Goal: Task Accomplishment & Management: Manage account settings

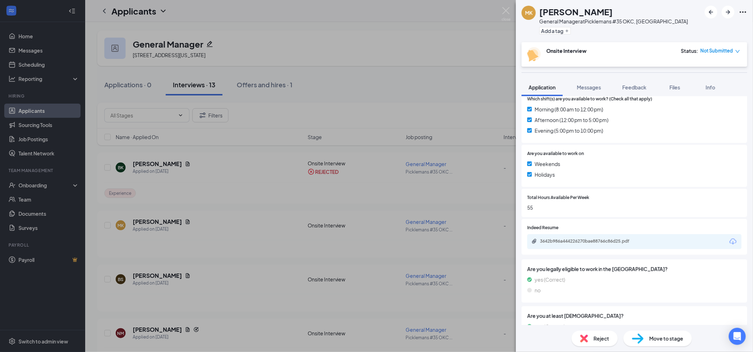
scroll to position [235, 0]
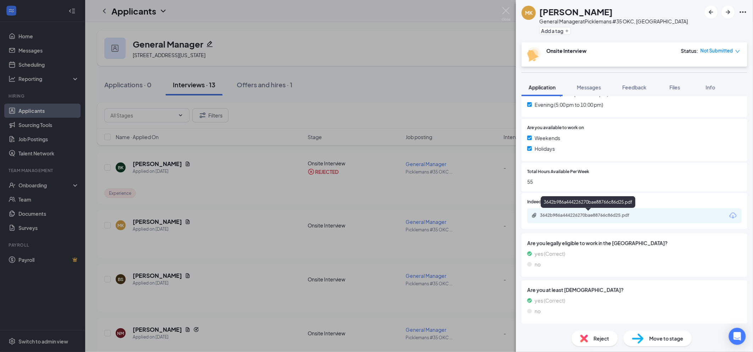
click at [578, 217] on div "3642b986a444226270bae88766c86d25.pdf" at bounding box center [589, 216] width 99 height 6
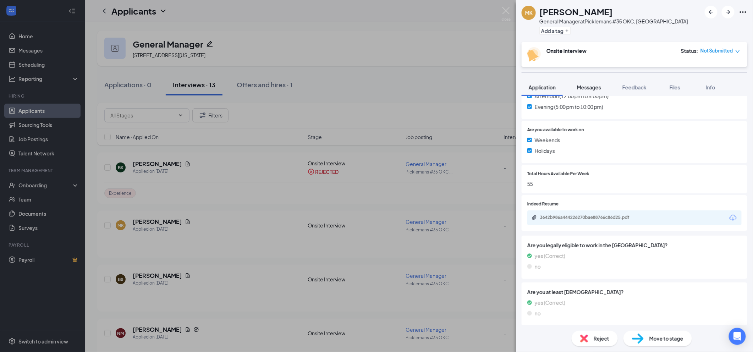
click at [578, 85] on span "Messages" at bounding box center [589, 87] width 24 height 6
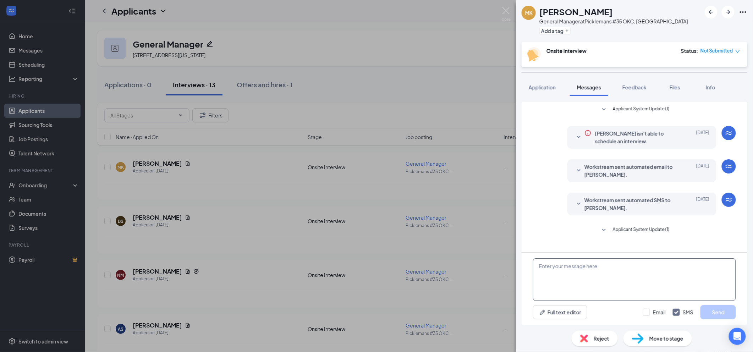
click at [629, 276] on textarea at bounding box center [634, 279] width 203 height 43
type textarea "Good Morning, I notice that your history list all jobs in another state. are yo…"
click at [649, 304] on div "Good Morning, I notice that your history list all jobs in another state. are yo…" at bounding box center [635, 289] width 226 height 72
click at [646, 312] on input "Email" at bounding box center [654, 312] width 23 height 7
checkbox input "true"
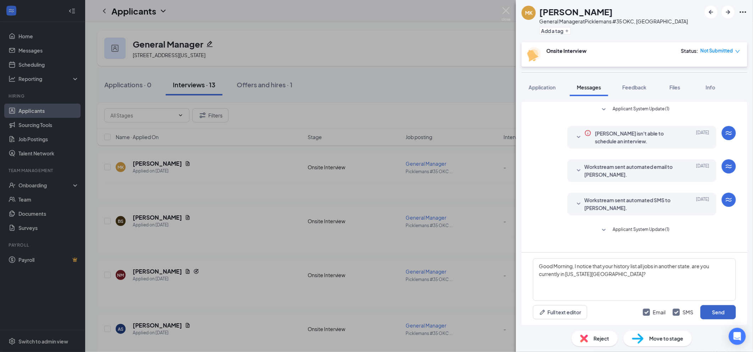
click at [721, 314] on button "Send" at bounding box center [717, 312] width 35 height 14
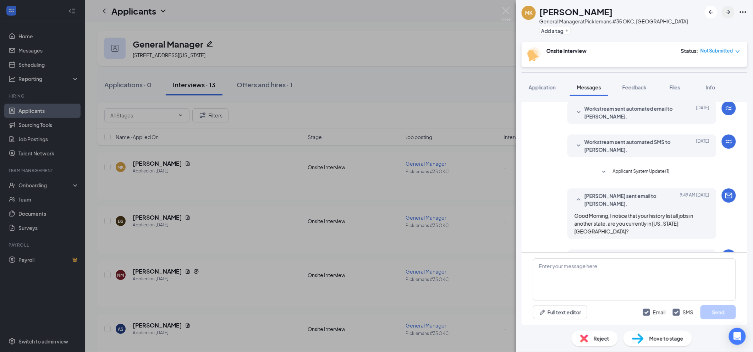
scroll to position [97, 0]
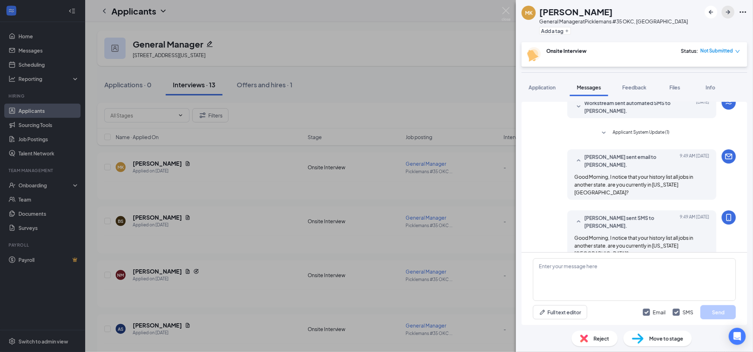
click at [728, 13] on icon "ArrowRight" at bounding box center [728, 12] width 9 height 9
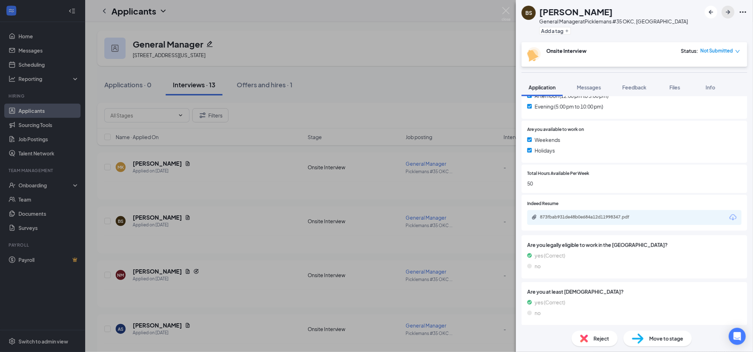
scroll to position [235, 0]
click at [558, 216] on div "873fbab931de48b0e684a12d11998347.pdf" at bounding box center [589, 216] width 99 height 6
click at [592, 86] on span "Messages" at bounding box center [589, 87] width 24 height 6
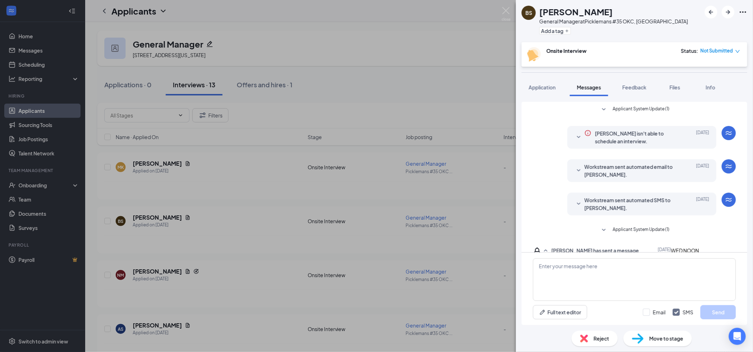
scroll to position [29, 0]
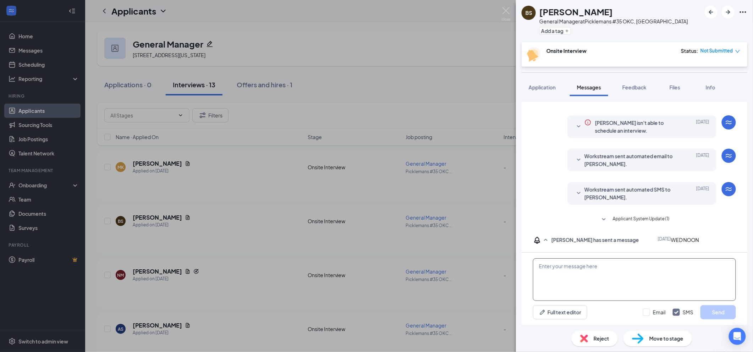
click at [584, 268] on textarea at bounding box center [634, 279] width 203 height 43
type textarea "I would have time [DATE] after 3pm, or [DATE] after 2pm for interviews."
click at [658, 316] on div "Email SMS Send" at bounding box center [689, 312] width 93 height 14
click at [650, 313] on input "Email" at bounding box center [654, 312] width 23 height 7
checkbox input "true"
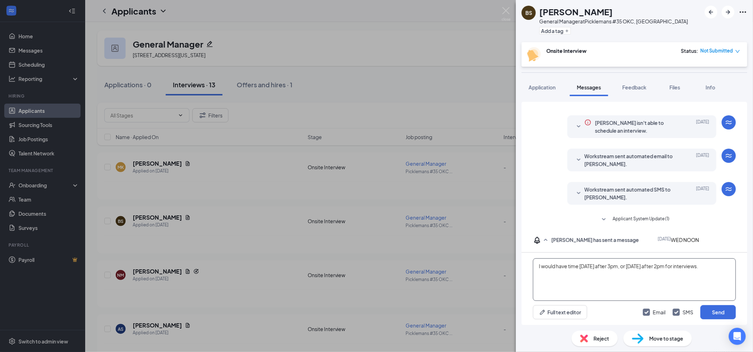
click at [696, 287] on textarea "I would have time [DATE] after 3pm, or [DATE] after 2pm for interviews." at bounding box center [634, 279] width 203 height 43
click at [723, 266] on textarea "I would have time [DATE] after 3pm, or [DATE] after 2pm for interviews." at bounding box center [634, 279] width 203 height 43
type textarea "I would have time [DATE] after 3pm, or [DATE] after 2pm for interviews. Please …"
click at [722, 314] on button "Send" at bounding box center [717, 312] width 35 height 14
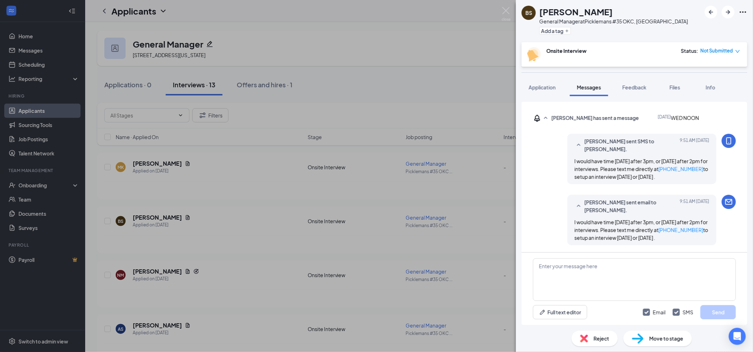
scroll to position [151, 0]
click at [727, 10] on icon "ArrowRight" at bounding box center [728, 12] width 9 height 9
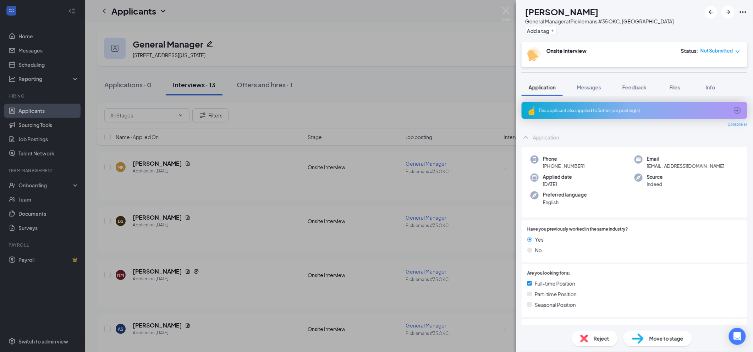
click at [557, 110] on div "This applicant also applied to 3 other job posting(s)" at bounding box center [634, 110] width 190 height 6
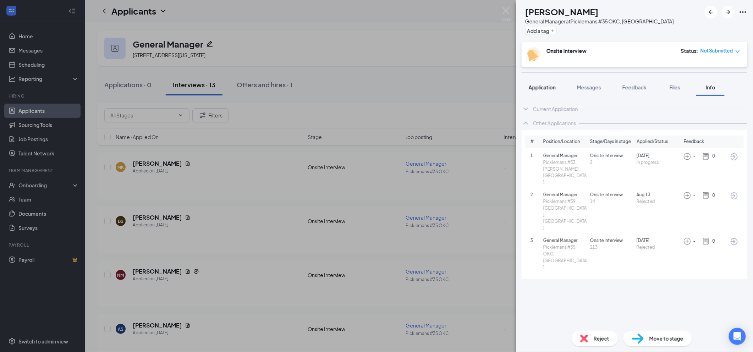
click at [548, 89] on span "Application" at bounding box center [542, 87] width 27 height 6
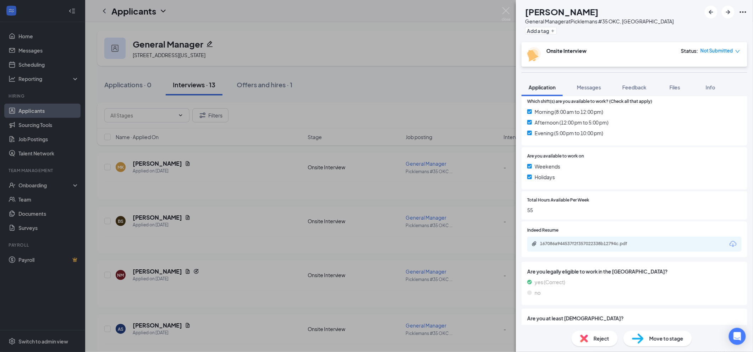
scroll to position [255, 0]
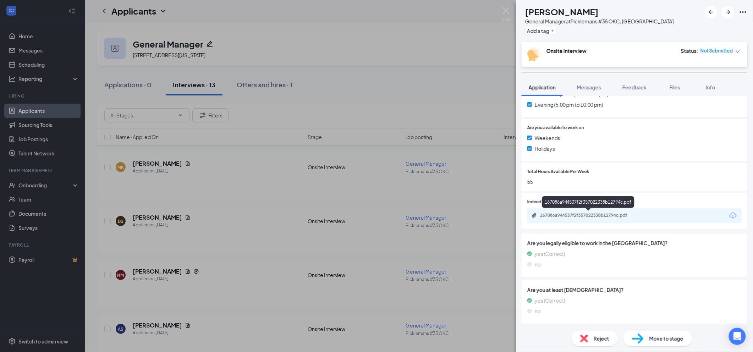
click at [555, 213] on div "167086a944537f2f357022338b12794c.pdf" at bounding box center [589, 216] width 99 height 6
click at [592, 340] on div "Reject" at bounding box center [595, 339] width 46 height 16
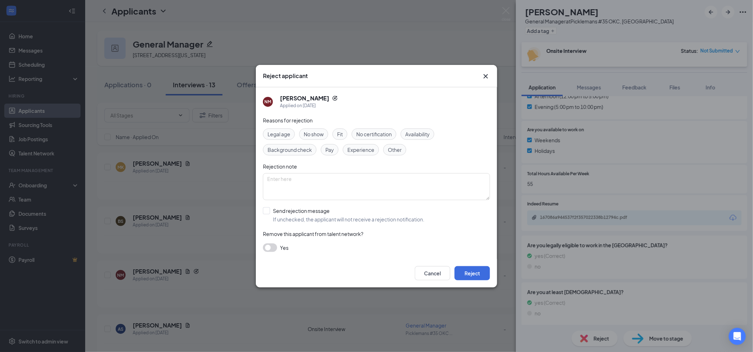
click at [353, 151] on span "Experience" at bounding box center [360, 150] width 27 height 8
click at [345, 137] on div "Fit" at bounding box center [339, 133] width 15 height 11
click at [341, 223] on div "Reasons for rejection Legal age No show Fit No certification Availability Backg…" at bounding box center [376, 187] width 227 height 143
click at [337, 217] on input "Send rejection message If unchecked, the applicant will not receive a rejection…" at bounding box center [343, 215] width 161 height 16
checkbox input "true"
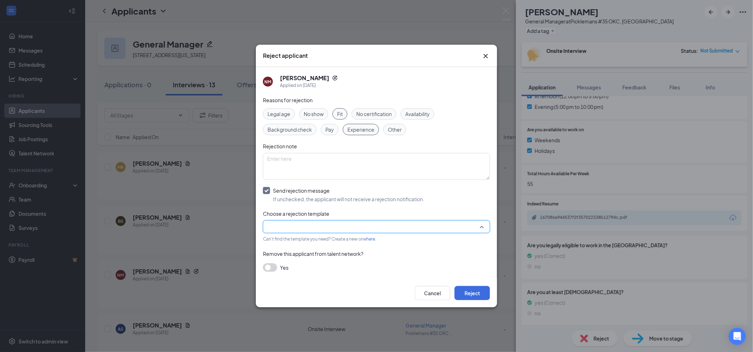
click at [326, 229] on input "search" at bounding box center [374, 227] width 214 height 12
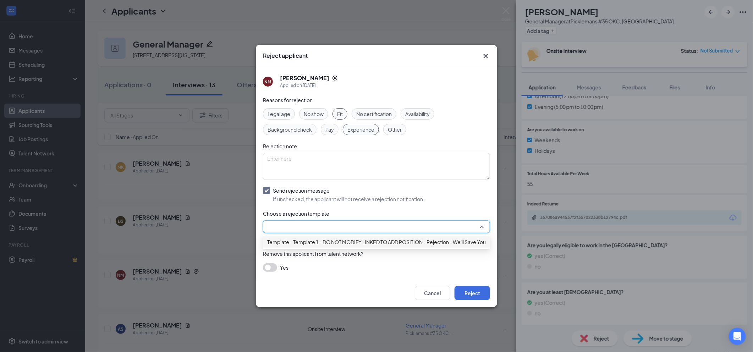
click at [317, 246] on span "Template - Template 1 - DO NOT MODIFY LINKED TO ADD POSITION - Rejection - We'l…" at bounding box center [390, 242] width 247 height 8
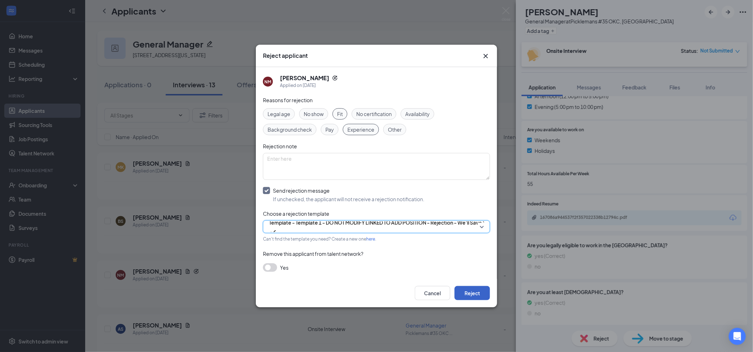
click at [479, 295] on button "Reject" at bounding box center [471, 293] width 35 height 14
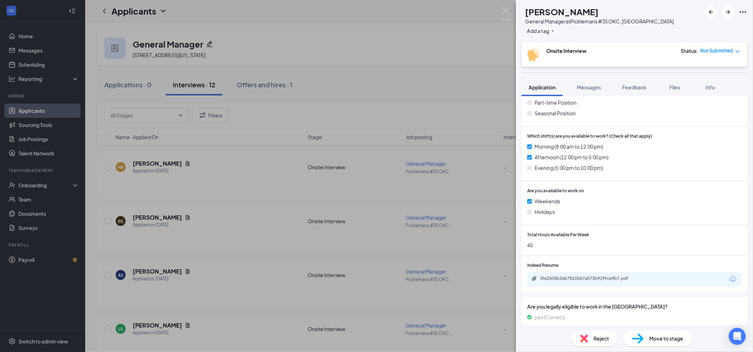
scroll to position [235, 0]
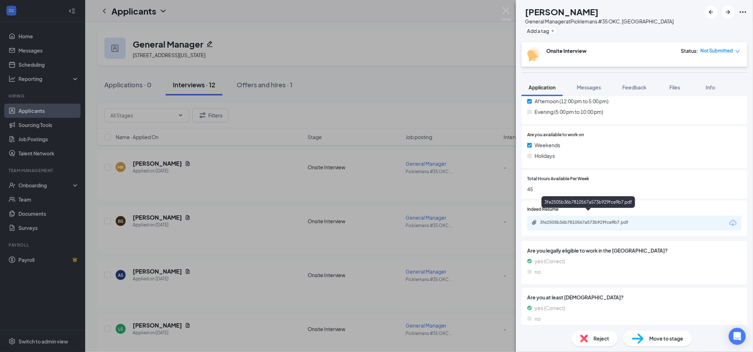
click at [580, 220] on div "3fe2505b36b7810567a573b929fce9b7.pdf" at bounding box center [589, 223] width 99 height 6
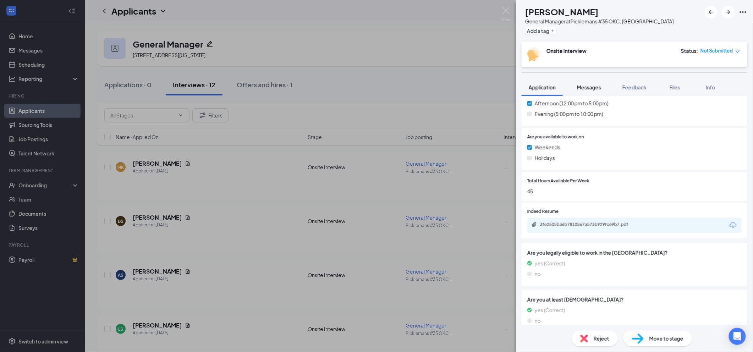
click at [593, 87] on span "Messages" at bounding box center [589, 87] width 24 height 6
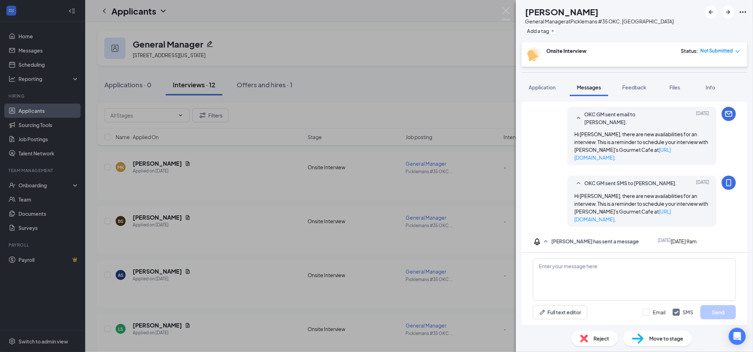
scroll to position [183, 0]
click at [544, 87] on span "Application" at bounding box center [542, 87] width 27 height 6
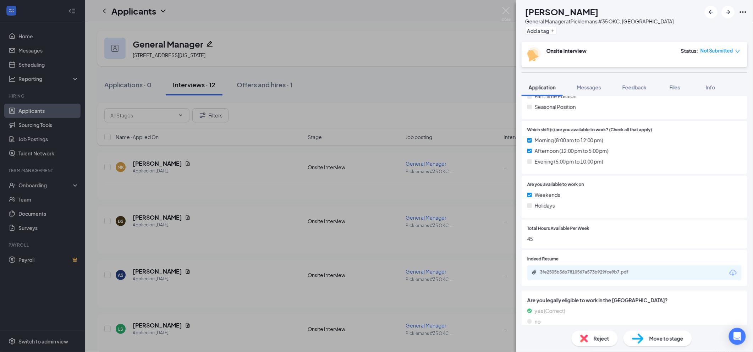
scroll to position [189, 0]
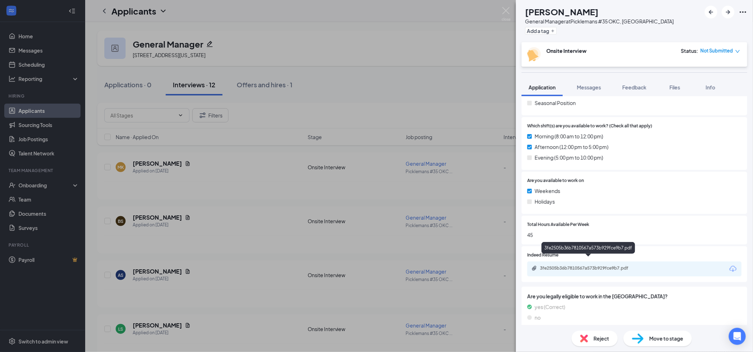
click at [580, 265] on div "3fe2505b36b7810567a573b929fce9b7.pdf" at bounding box center [589, 268] width 99 height 6
click at [724, 50] on span "Not Submitted" at bounding box center [716, 50] width 33 height 7
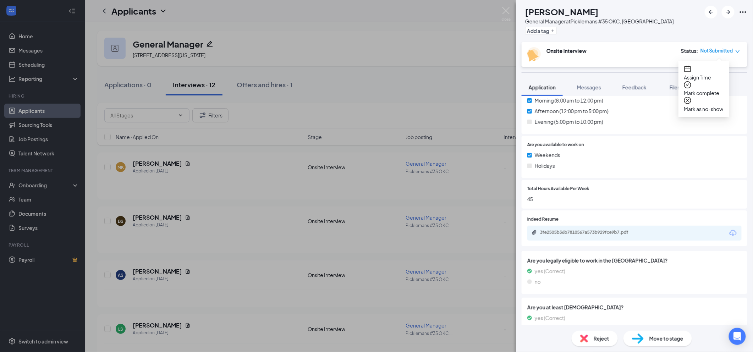
scroll to position [235, 0]
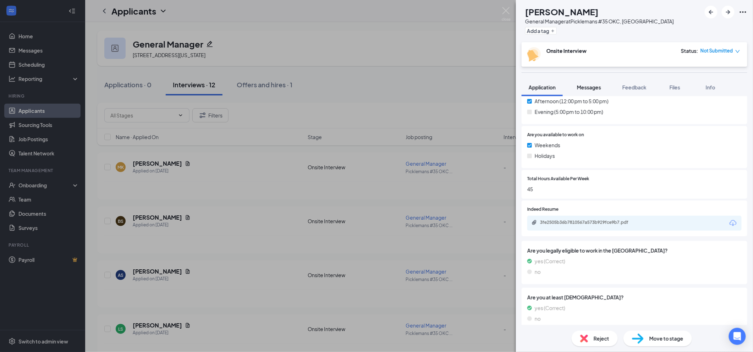
click at [584, 84] on span "Messages" at bounding box center [589, 87] width 24 height 6
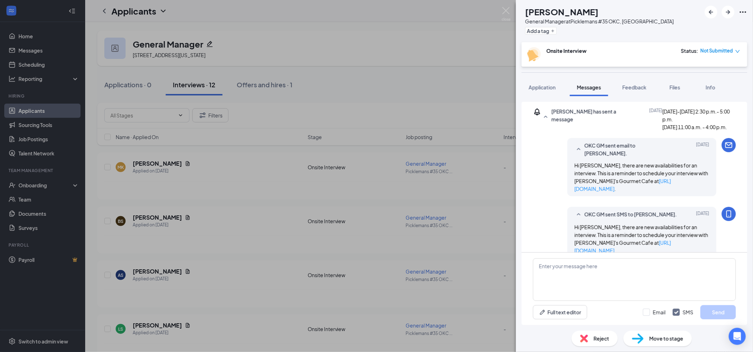
scroll to position [183, 0]
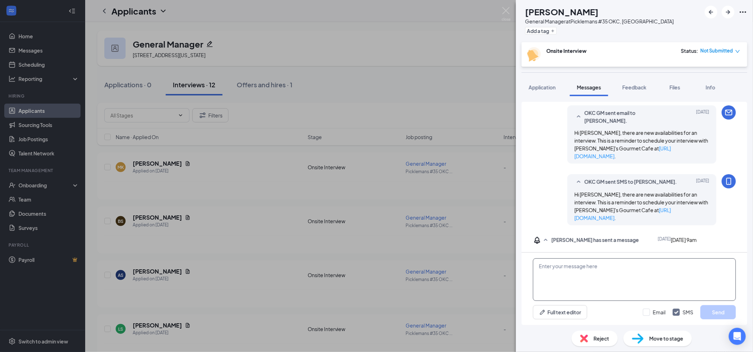
click at [609, 270] on textarea at bounding box center [634, 279] width 203 height 43
type textarea "i can schedule that - 9am [DATE]"
click at [655, 314] on input "Email" at bounding box center [654, 312] width 23 height 7
checkbox input "true"
click at [718, 315] on button "Send" at bounding box center [717, 312] width 35 height 14
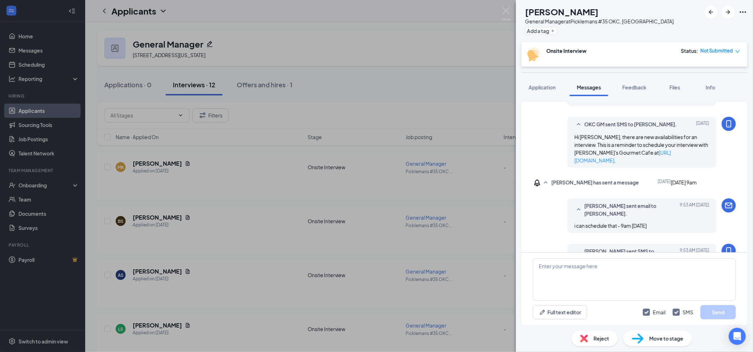
scroll to position [274, 0]
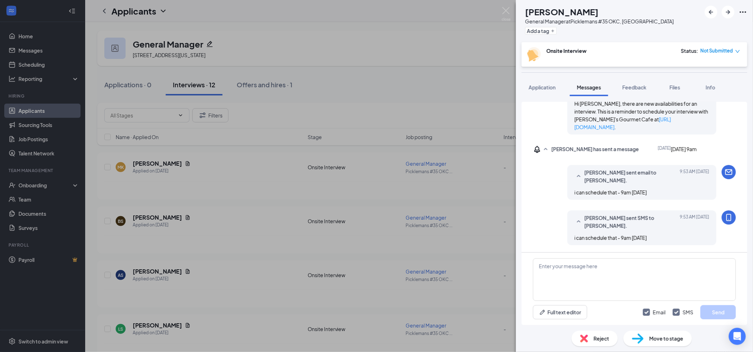
click at [715, 50] on span "Not Submitted" at bounding box center [716, 50] width 33 height 7
click at [710, 73] on span "Assign Time" at bounding box center [703, 77] width 39 height 8
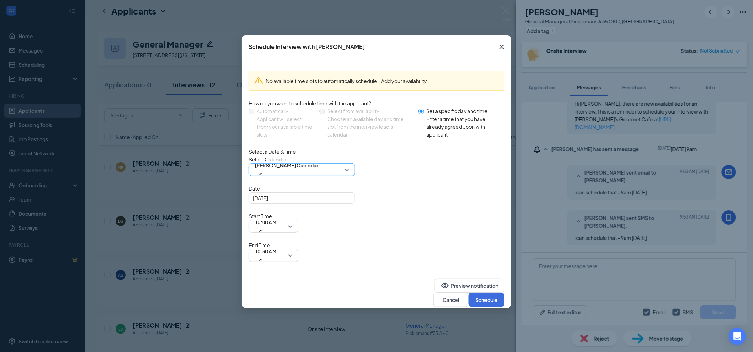
click at [313, 179] on span "[PERSON_NAME] Calendar" at bounding box center [287, 169] width 64 height 19
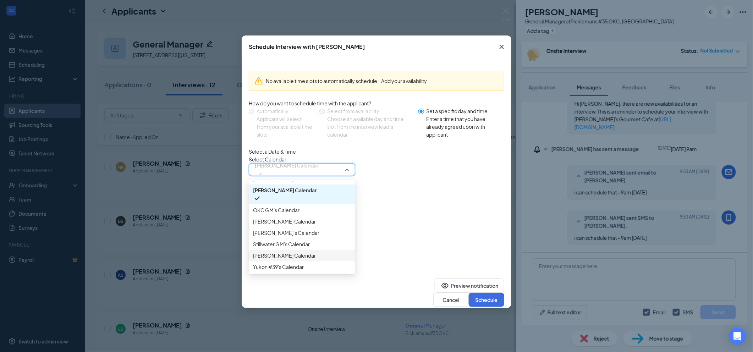
scroll to position [168, 0]
click at [267, 206] on span "OKC GM's Calendar" at bounding box center [276, 210] width 46 height 8
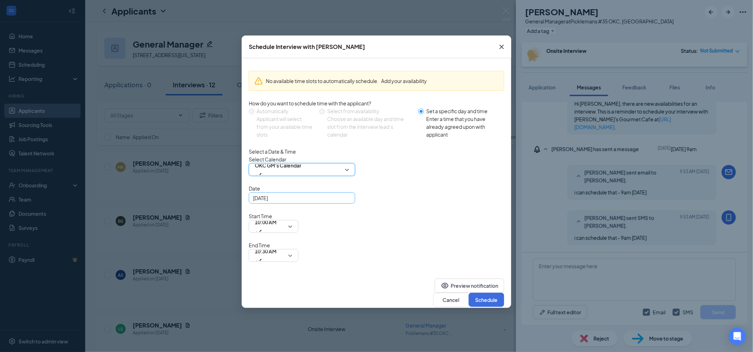
click at [344, 202] on div "[DATE]" at bounding box center [302, 198] width 98 height 8
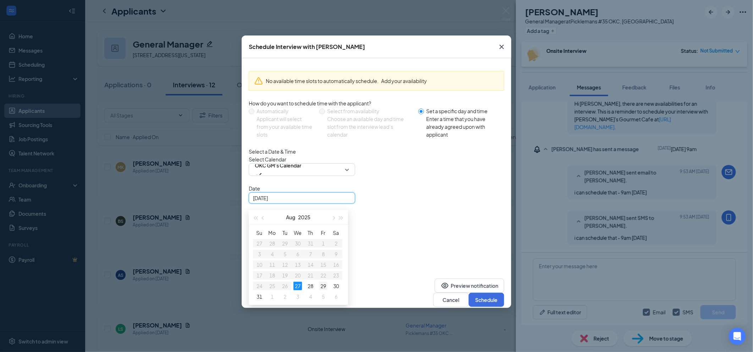
type input "[DATE]"
click at [323, 290] on div "29" at bounding box center [323, 286] width 9 height 9
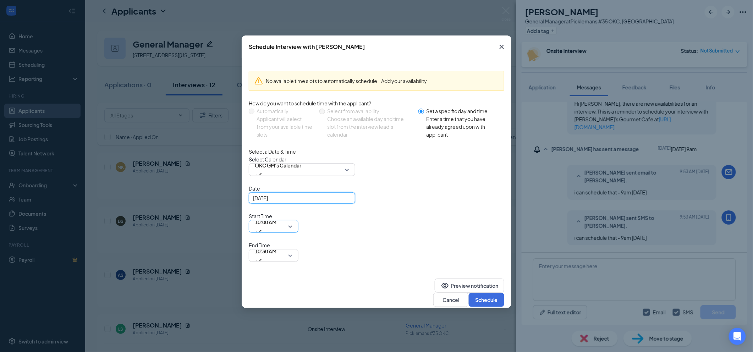
click at [292, 221] on span "10:00 AM" at bounding box center [274, 226] width 38 height 11
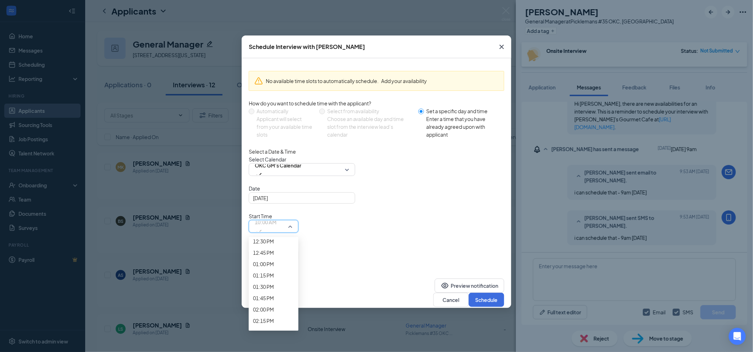
click at [274, 78] on span "09:00 AM" at bounding box center [263, 74] width 21 height 8
click at [292, 250] on span "10:30 AM" at bounding box center [274, 255] width 38 height 11
click at [274, 108] on span "09:45 AM" at bounding box center [263, 104] width 21 height 8
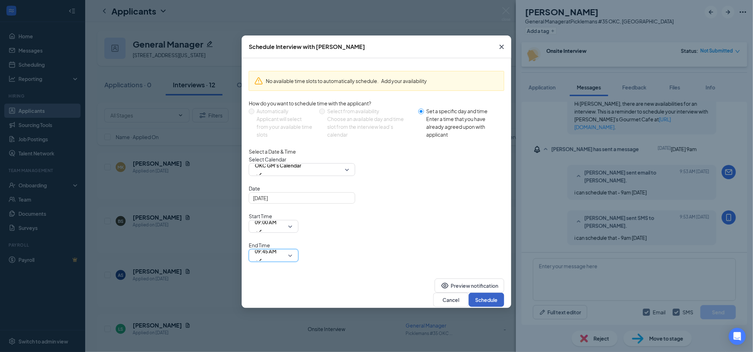
click at [487, 293] on button "Schedule" at bounding box center [486, 300] width 35 height 14
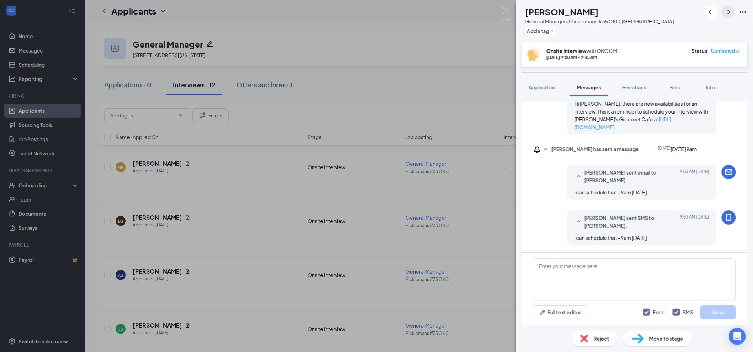
click at [730, 11] on icon "ArrowRight" at bounding box center [728, 12] width 9 height 9
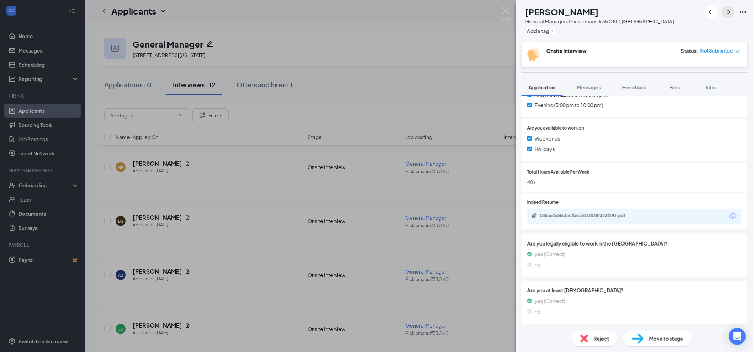
scroll to position [235, 0]
click at [564, 214] on div "035ae2e55cfacfbed51f3068f373f293.pdf" at bounding box center [589, 216] width 99 height 6
click at [588, 89] on span "Messages" at bounding box center [589, 87] width 24 height 6
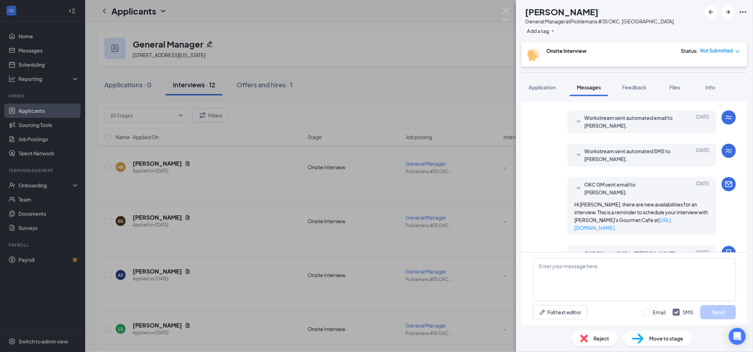
scroll to position [99, 0]
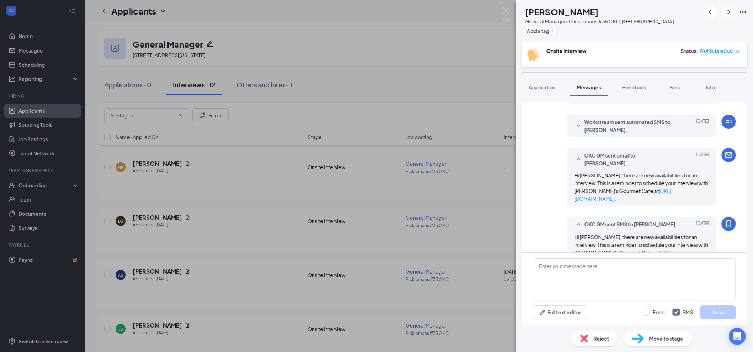
click at [602, 341] on span "Reject" at bounding box center [602, 339] width 16 height 8
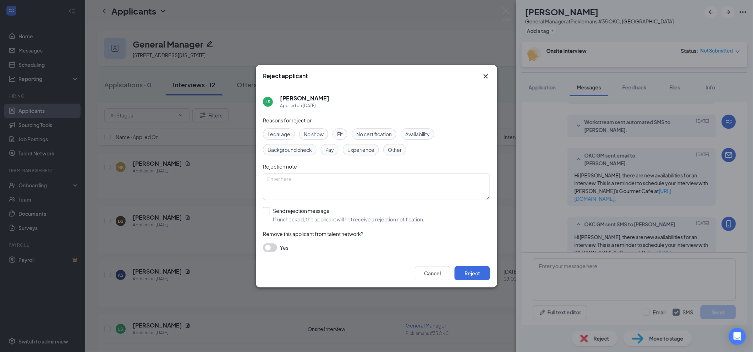
click at [352, 146] on span "Experience" at bounding box center [360, 150] width 27 height 8
click at [341, 221] on input "Send rejection message If unchecked, the applicant will not receive a rejection…" at bounding box center [343, 215] width 161 height 16
checkbox input "true"
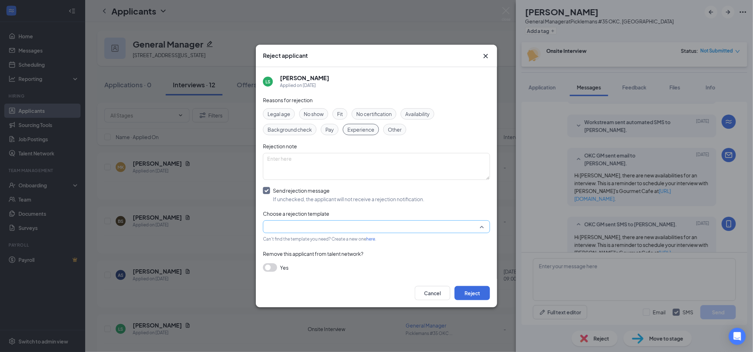
click at [340, 228] on input "search" at bounding box center [374, 227] width 214 height 12
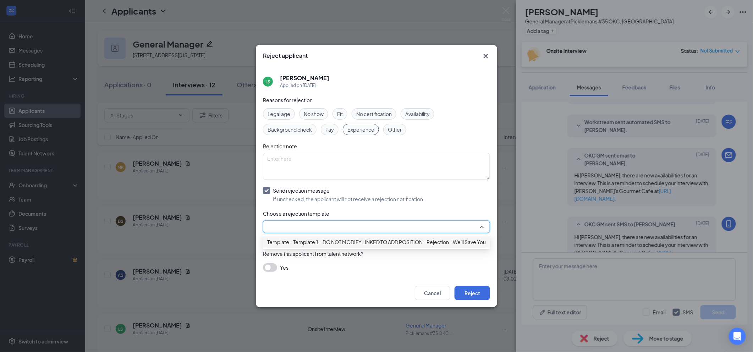
click at [342, 243] on span "Template - Template 1 - DO NOT MODIFY LINKED TO ADD POSITION - Rejection - We'l…" at bounding box center [390, 242] width 247 height 8
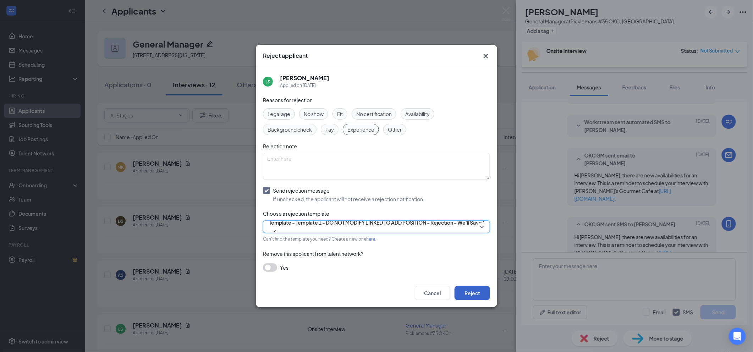
click at [473, 296] on button "Reject" at bounding box center [471, 293] width 35 height 14
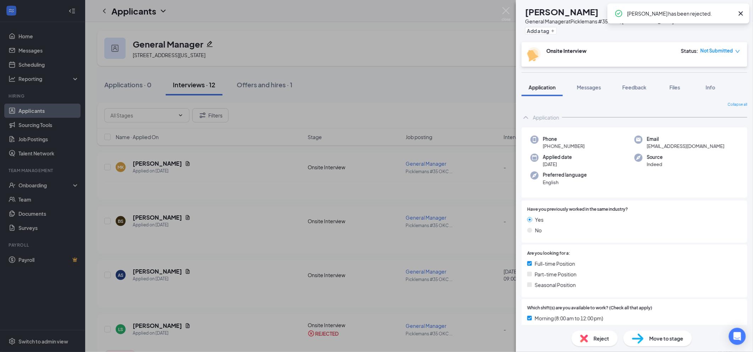
click at [741, 13] on icon "Cross" at bounding box center [741, 13] width 4 height 4
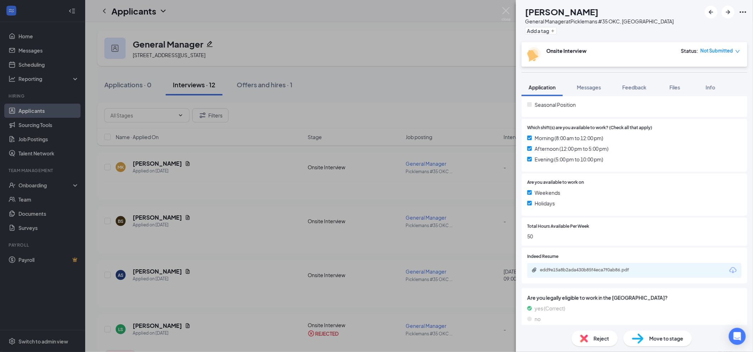
scroll to position [235, 0]
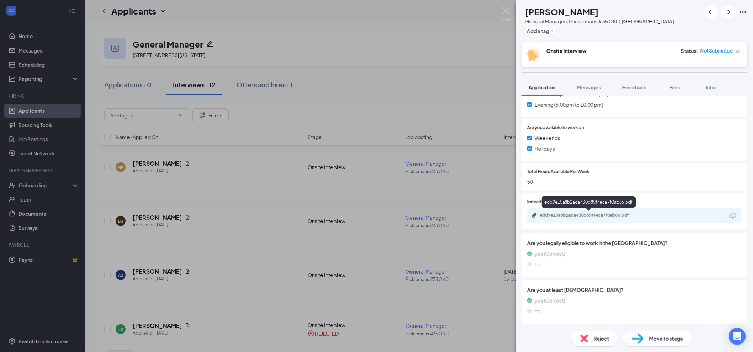
click at [556, 214] on div "edd9e15a8b2ada430b85f4eca7f0ab86.pdf" at bounding box center [589, 216] width 99 height 6
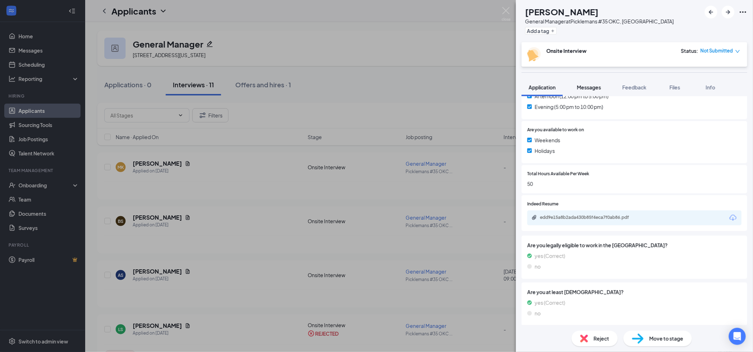
click at [592, 87] on span "Messages" at bounding box center [589, 87] width 24 height 6
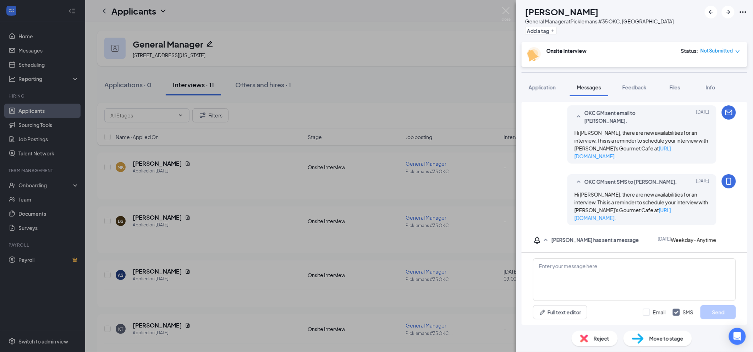
scroll to position [189, 0]
click at [594, 335] on span "Reject" at bounding box center [602, 339] width 16 height 8
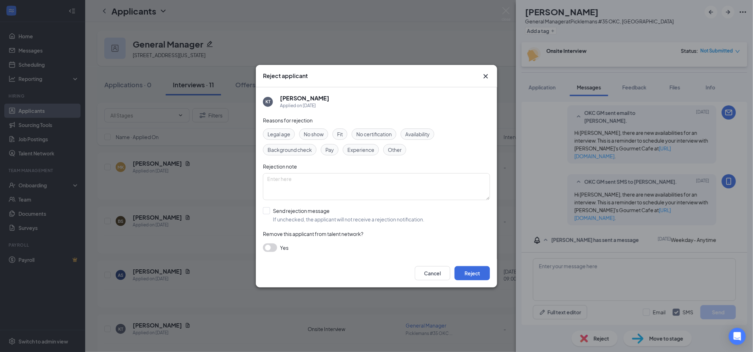
click at [363, 149] on span "Experience" at bounding box center [360, 150] width 27 height 8
click at [313, 211] on input "Send rejection message If unchecked, the applicant will not receive a rejection…" at bounding box center [343, 215] width 161 height 16
checkbox input "true"
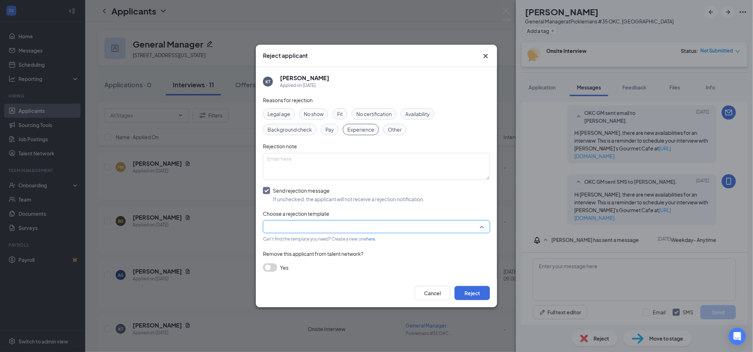
click at [317, 226] on input "search" at bounding box center [374, 227] width 214 height 12
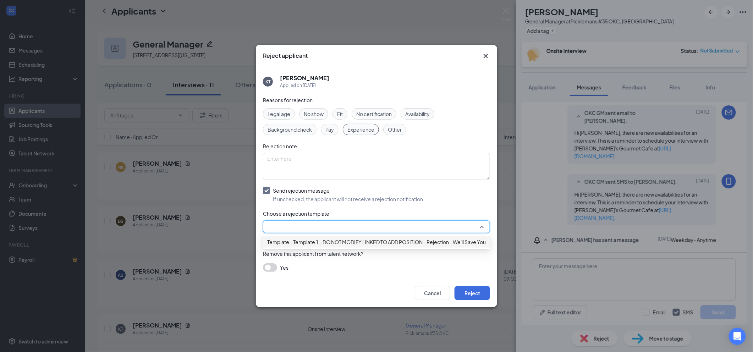
click at [317, 244] on span "Template - Template 1 - DO NOT MODIFY LINKED TO ADD POSITION - Rejection - We'l…" at bounding box center [390, 242] width 247 height 8
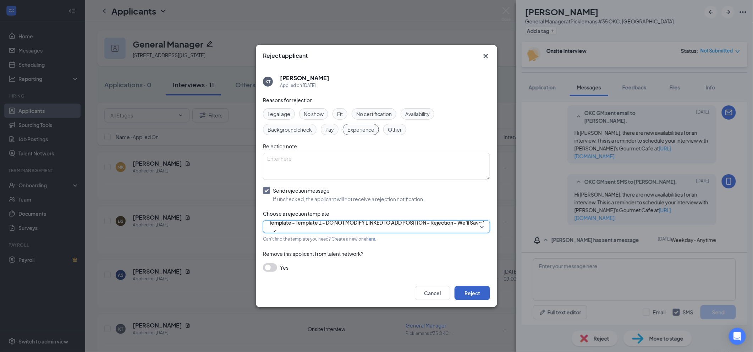
click at [479, 293] on button "Reject" at bounding box center [471, 293] width 35 height 14
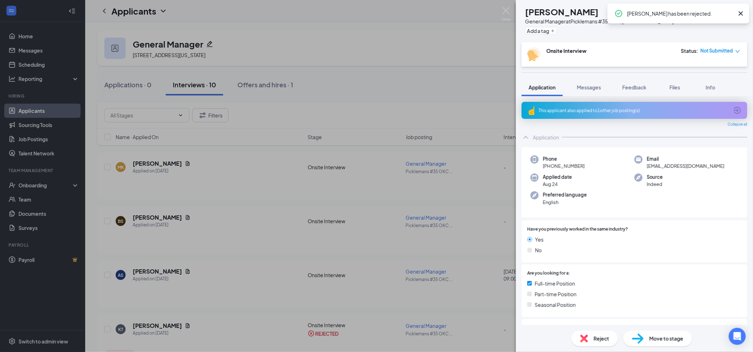
click at [570, 110] on div "This applicant also applied to 1 other job posting(s)" at bounding box center [634, 110] width 190 height 6
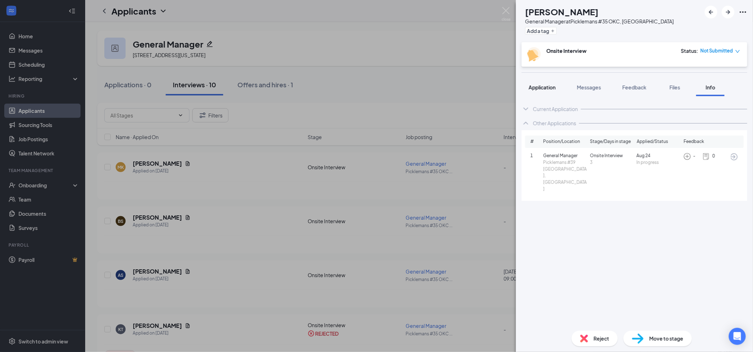
click at [548, 88] on span "Application" at bounding box center [542, 87] width 27 height 6
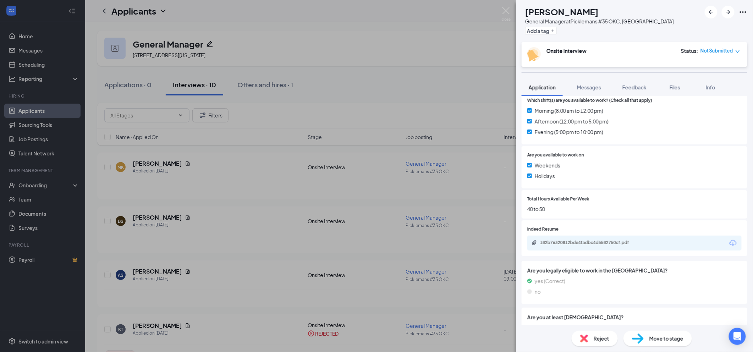
scroll to position [236, 0]
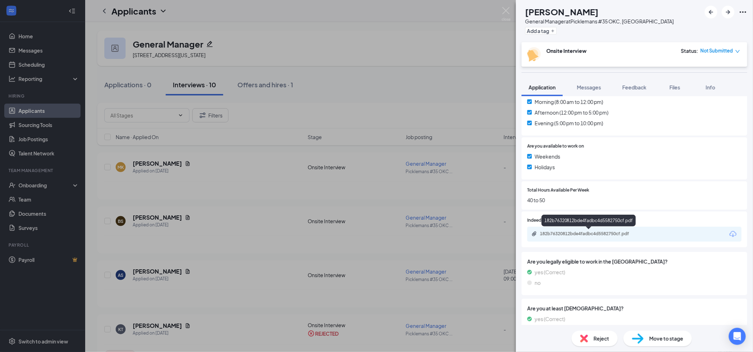
click at [565, 236] on div "182b76320812bde4fadbc4d5582750cf.pdf" at bounding box center [588, 234] width 115 height 7
click at [592, 89] on span "Messages" at bounding box center [589, 87] width 24 height 6
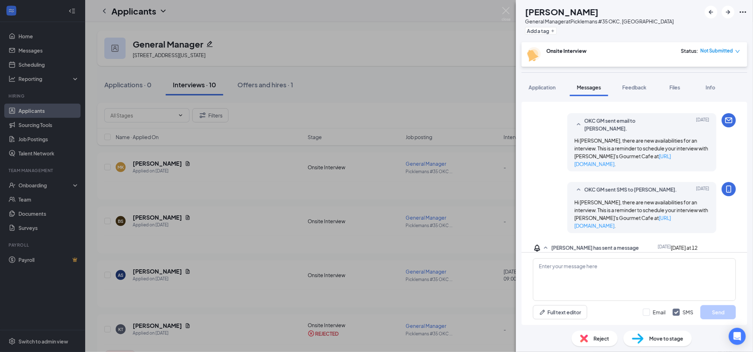
scroll to position [137, 0]
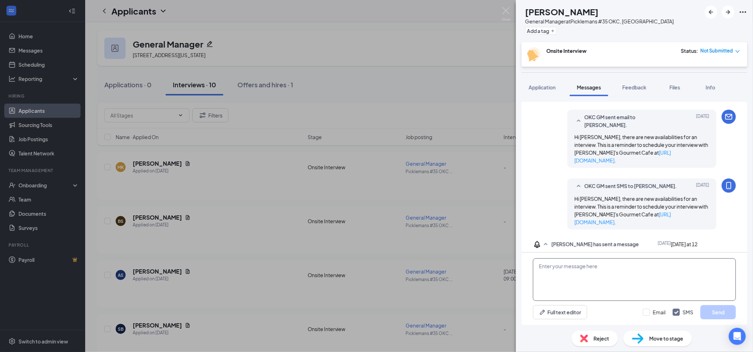
click at [566, 270] on textarea at bounding box center [634, 279] width 203 height 43
type textarea "Noon is not an Ideal time to do a interview in a Restaurant. would you have tim…"
click at [649, 313] on input "Email" at bounding box center [654, 312] width 23 height 7
checkbox input "true"
click at [709, 311] on button "Send" at bounding box center [717, 312] width 35 height 14
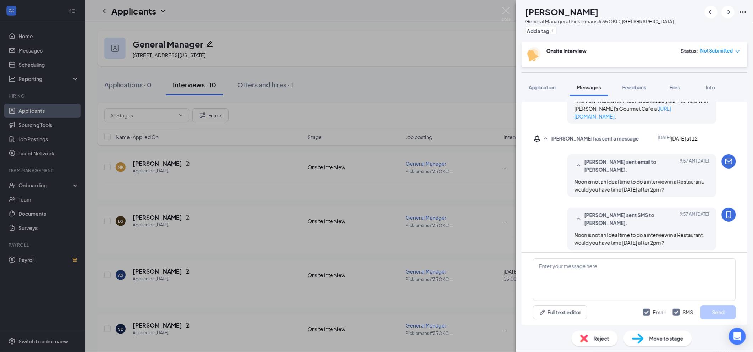
scroll to position [243, 0]
click at [728, 17] on button "button" at bounding box center [728, 12] width 13 height 13
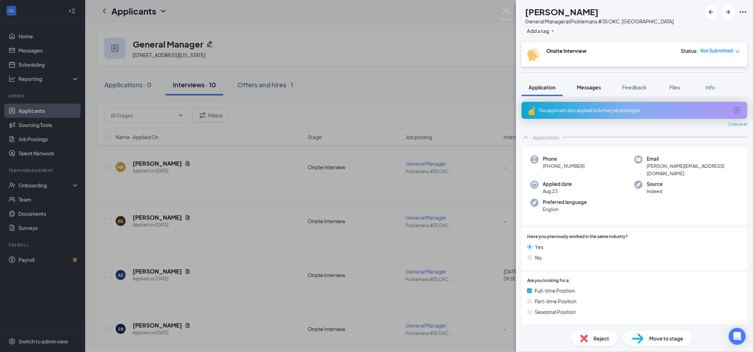
click at [584, 88] on span "Messages" at bounding box center [589, 87] width 24 height 6
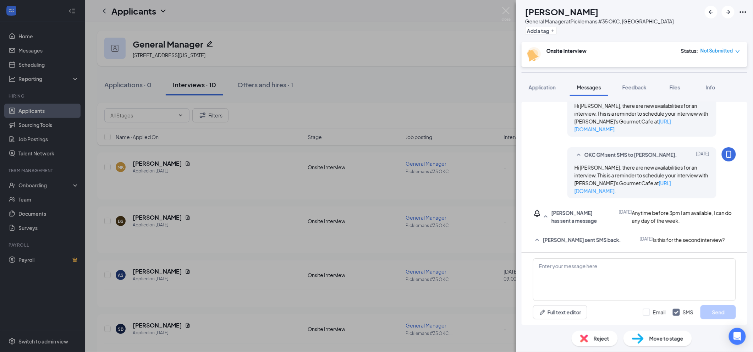
scroll to position [365, 0]
click at [605, 274] on textarea at bounding box center [634, 279] width 203 height 43
click at [629, 269] on textarea "[EMAIL_ADDRESS][DOMAIN_NAME]" at bounding box center [634, 279] width 203 height 43
type textarea "[EMAIL_ADDRESS][DOMAIN_NAME] Please send the 3 references."
click at [649, 313] on input "Email" at bounding box center [654, 312] width 23 height 7
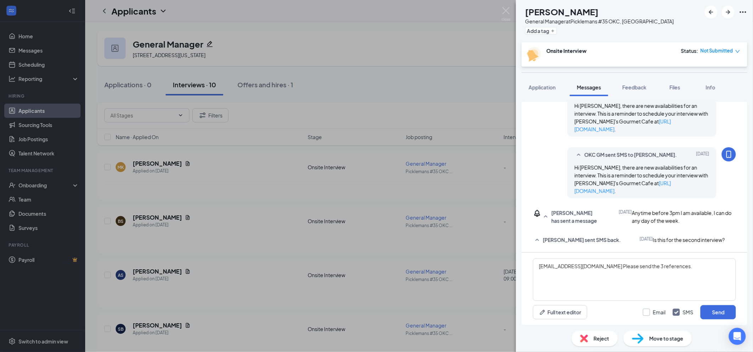
checkbox input "true"
click at [714, 311] on button "Send" at bounding box center [717, 312] width 35 height 14
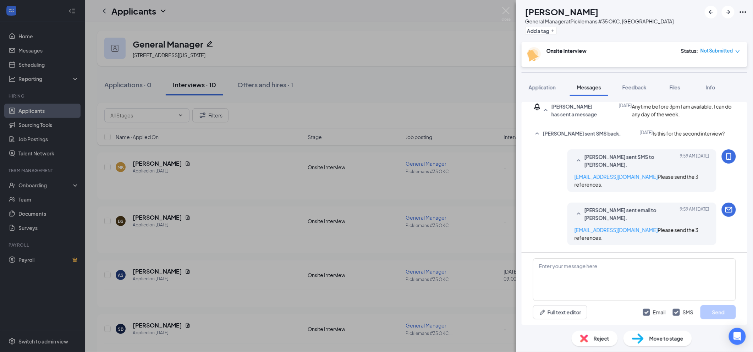
scroll to position [472, 0]
click at [744, 11] on icon "Ellipses" at bounding box center [743, 12] width 9 height 9
click at [676, 26] on link "View full application" at bounding box center [689, 25] width 46 height 8
